Goal: Communication & Community: Answer question/provide support

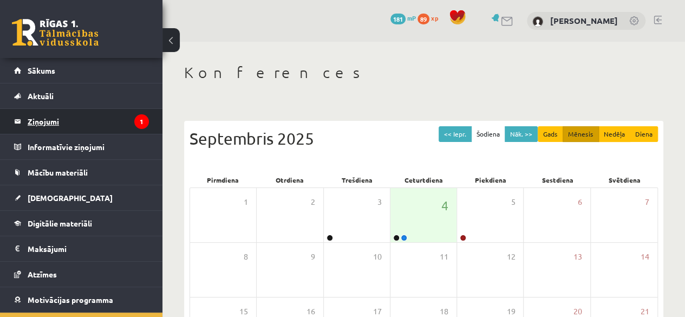
click at [83, 129] on legend "Ziņojumi 1" at bounding box center [88, 121] width 121 height 25
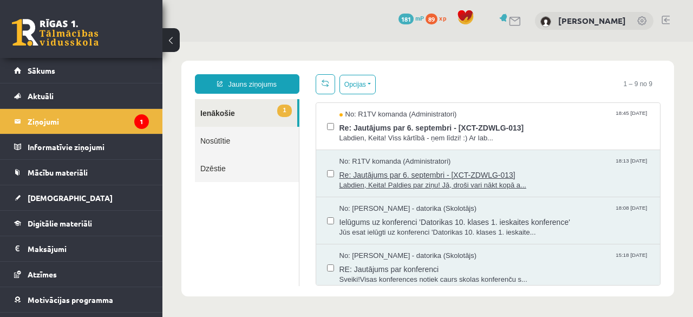
click at [387, 180] on span "Labdien, Keita! Paldies par ziņu! Jā, droši vari nākt kopā a..." at bounding box center [494, 185] width 310 height 10
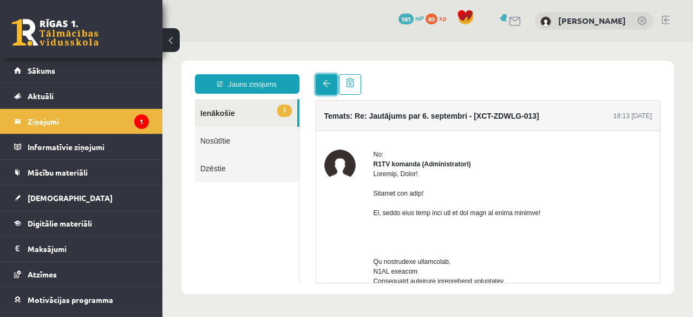
click at [326, 85] on span at bounding box center [327, 84] width 8 height 8
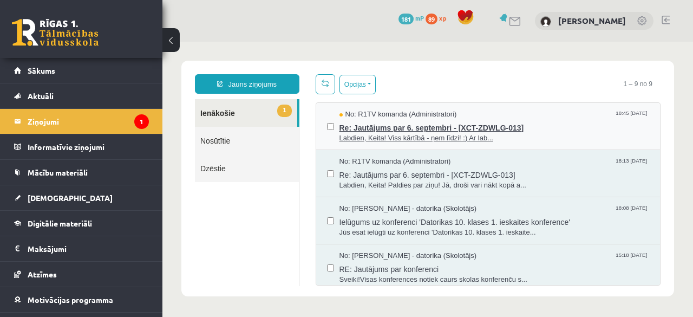
click at [376, 126] on span "Re: Jautājums par 6. septembri - [XCT-ZDWLG-013]" at bounding box center [494, 127] width 310 height 14
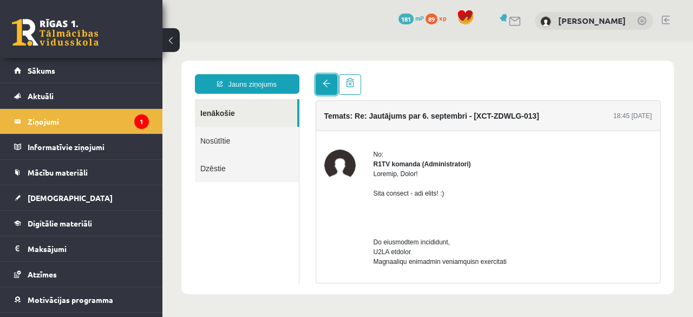
click at [322, 93] on link at bounding box center [327, 84] width 22 height 21
click at [325, 87] on span at bounding box center [327, 84] width 8 height 8
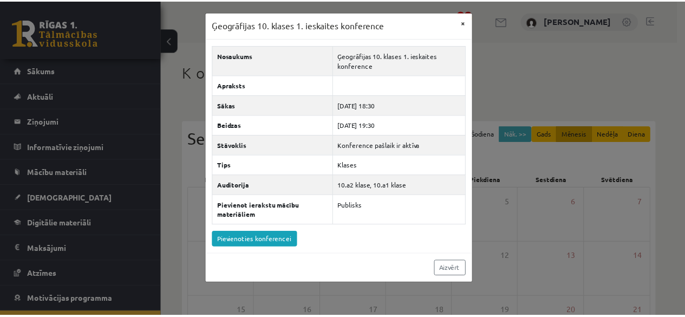
scroll to position [39, 0]
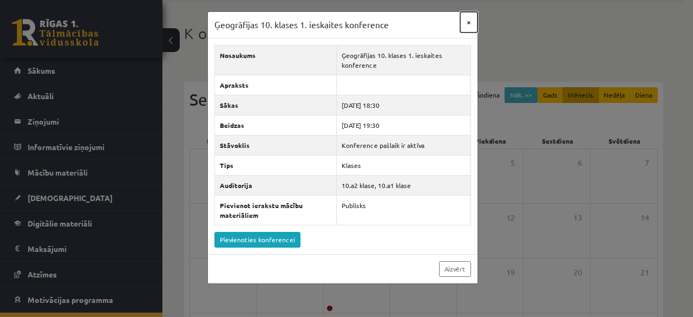
click at [474, 24] on button "×" at bounding box center [468, 22] width 17 height 21
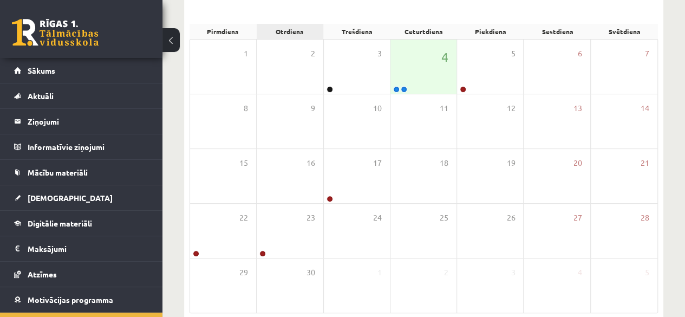
scroll to position [125, 0]
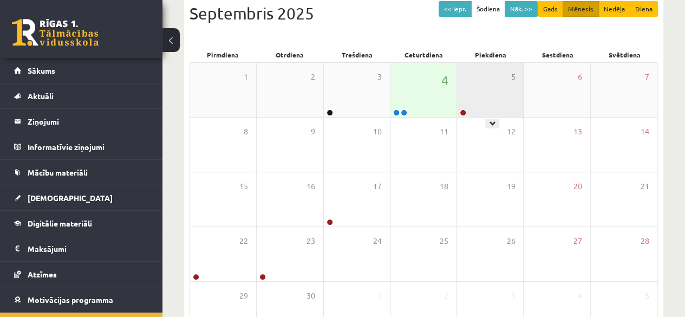
click at [478, 98] on div "5" at bounding box center [490, 90] width 66 height 54
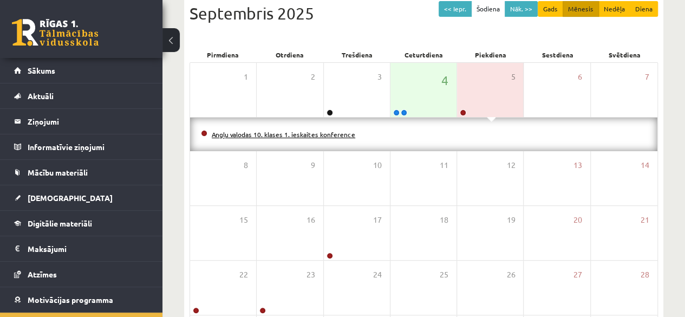
click at [320, 135] on link "Angļu valodas 10. klases 1. ieskaites konference" at bounding box center [283, 134] width 143 height 9
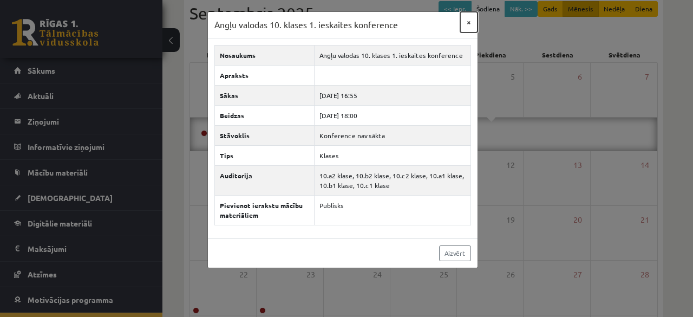
click at [471, 22] on button "×" at bounding box center [468, 22] width 17 height 21
